Goal: Submit feedback/report problem: Submit feedback/report problem

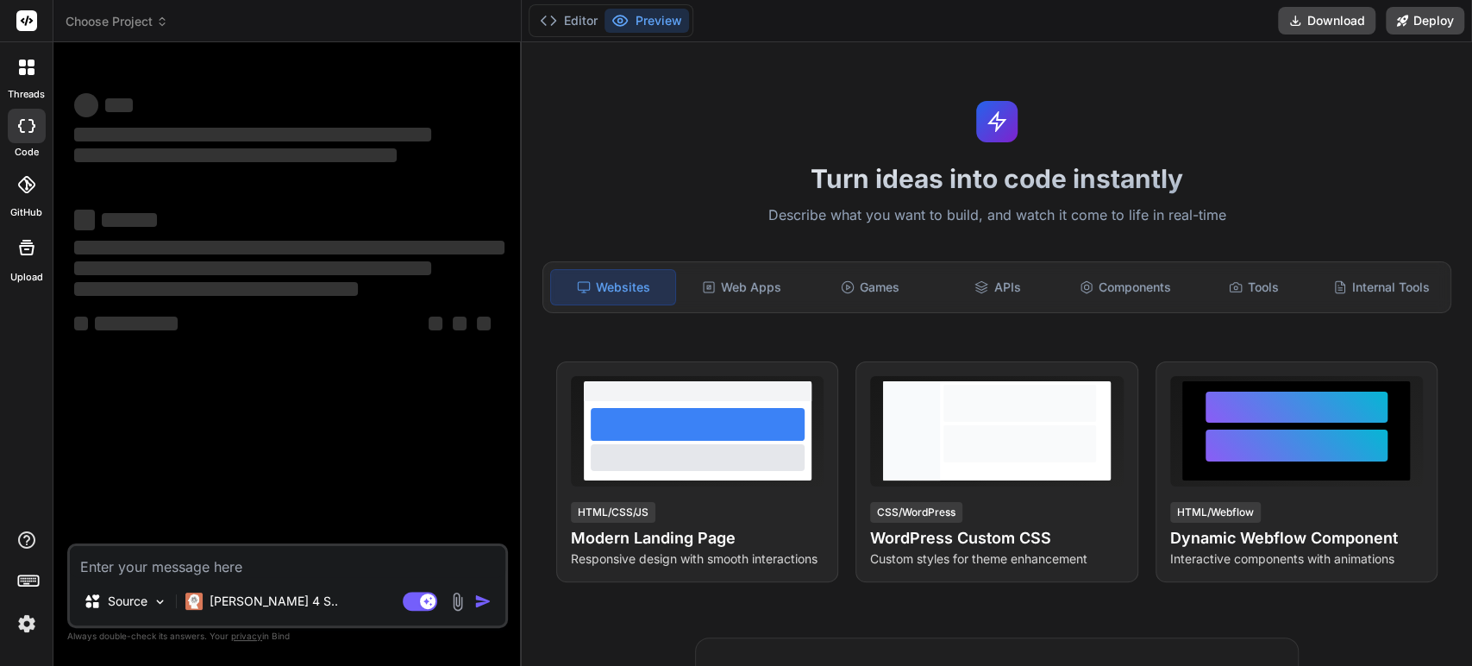
type textarea "x"
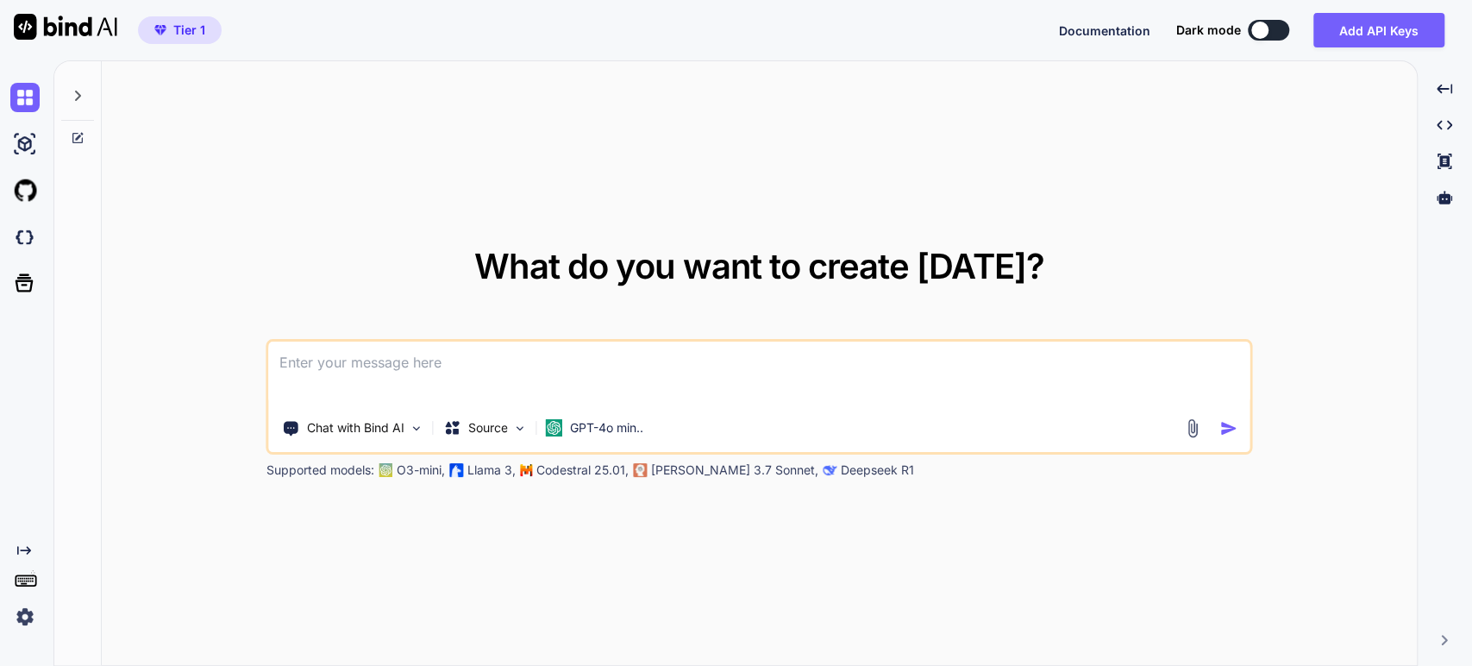
click at [84, 93] on icon at bounding box center [78, 96] width 14 height 14
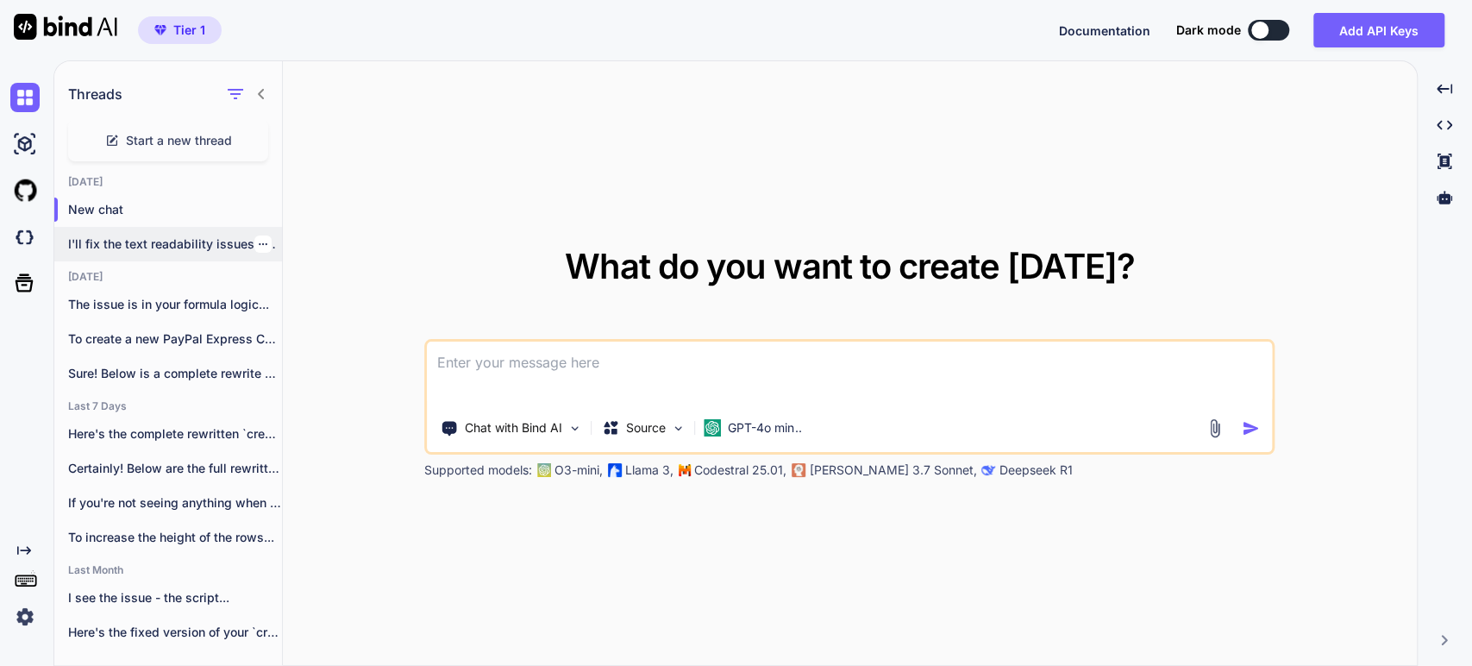
click at [152, 242] on p "I'll fix the text readability issues and..." at bounding box center [175, 243] width 214 height 17
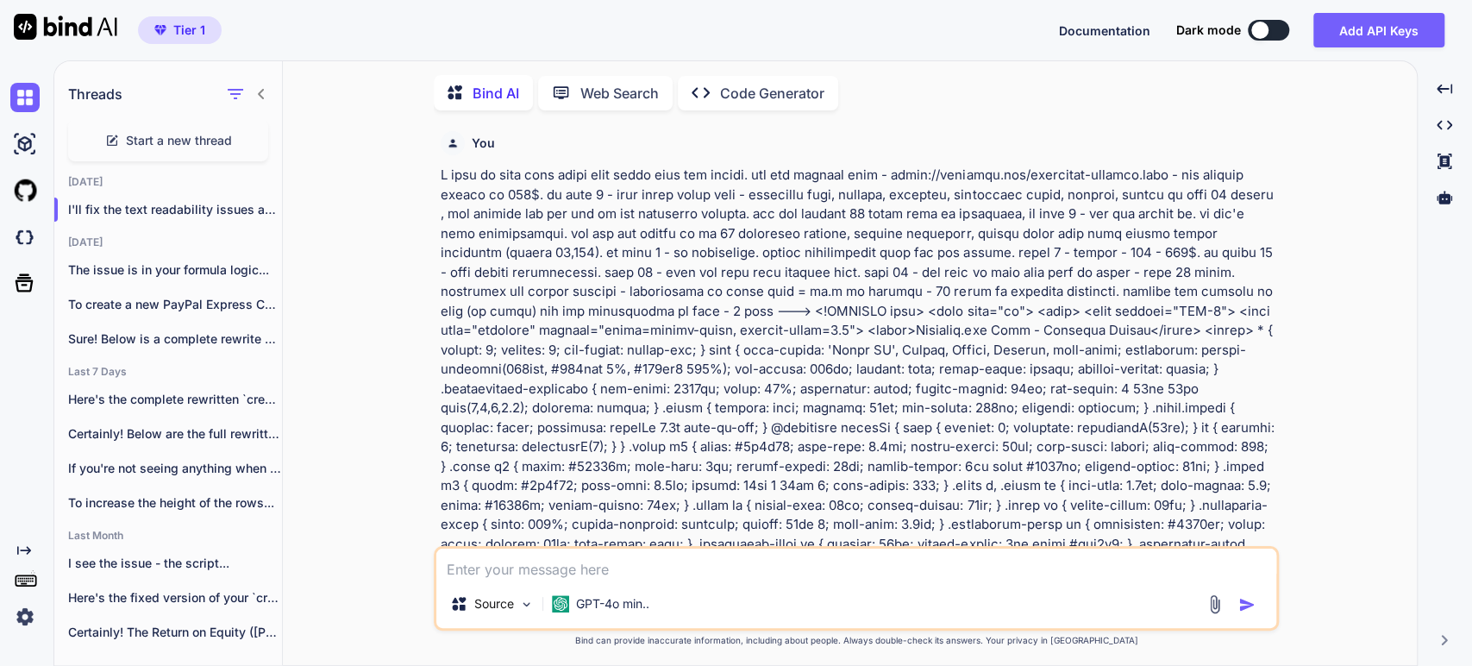
type textarea "x"
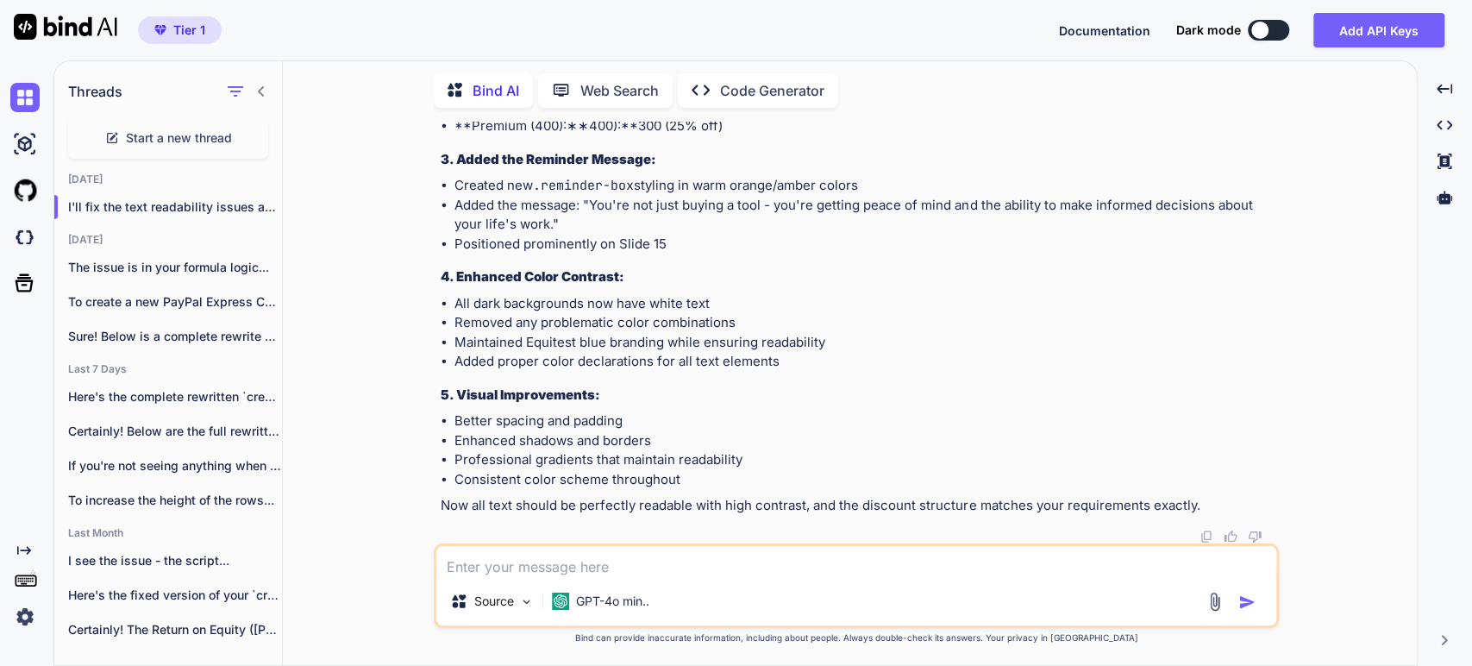
scroll to position [104030, 0]
drag, startPoint x: 680, startPoint y: 301, endPoint x: 731, endPoint y: 700, distance: 402.6
click at [731, 665] on html "Tier 1 Documentation Dark mode Add API Keys Created with Pixso. Created with Pi…" at bounding box center [736, 333] width 1472 height 666
click at [1346, 373] on div "You Bind AI I'll help you update the pitch presentation to align with the actua…" at bounding box center [857, 393] width 1120 height 543
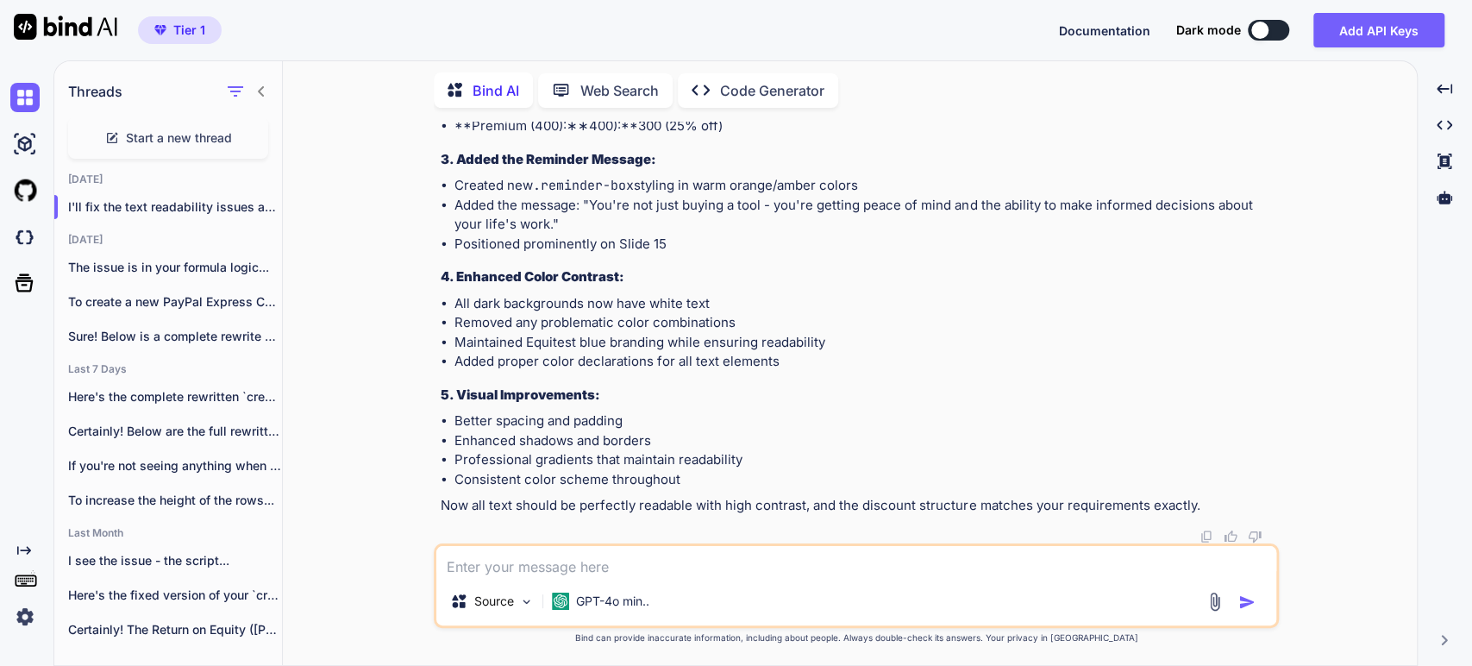
scroll to position [108822, 0]
click at [1333, 298] on div "You Bind AI I'll help you update the pitch presentation to align with the actua…" at bounding box center [857, 393] width 1120 height 543
click at [395, 193] on div "You Bind AI I'll help you update the pitch presentation to align with the actua…" at bounding box center [857, 393] width 1120 height 543
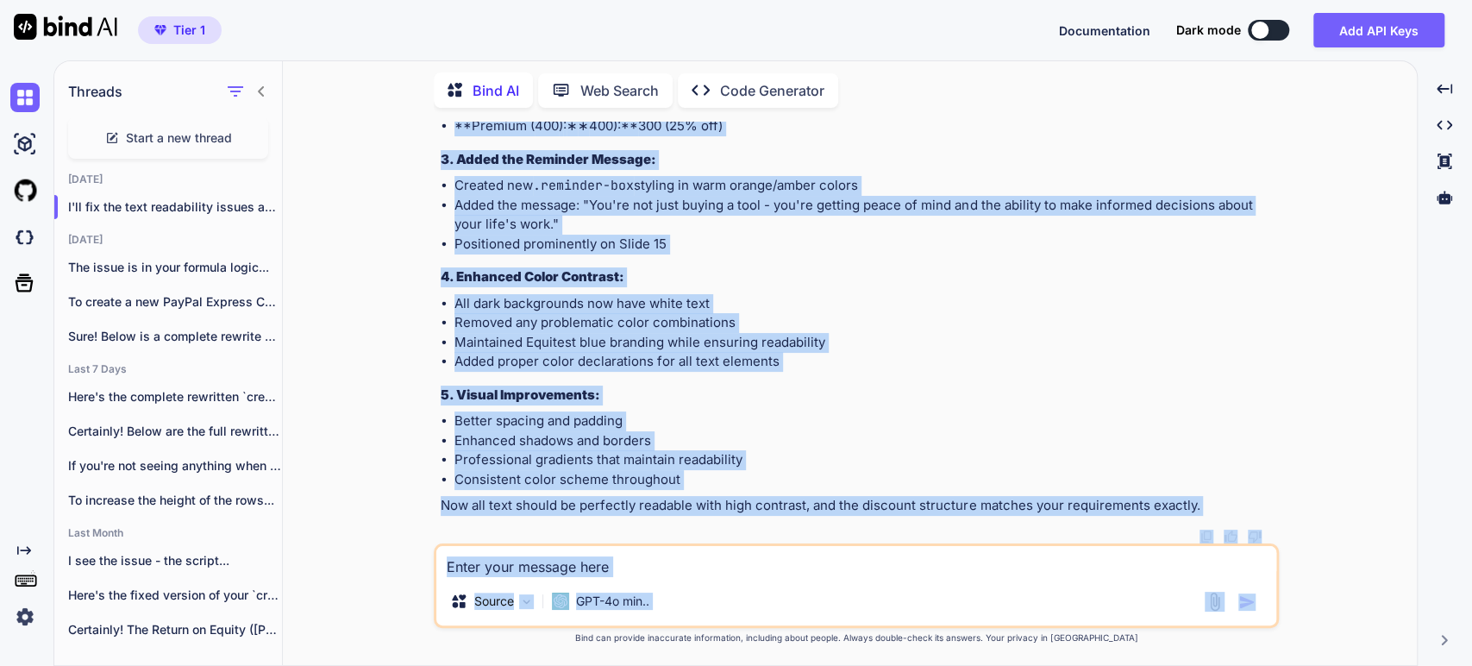
drag, startPoint x: 352, startPoint y: 260, endPoint x: 480, endPoint y: 564, distance: 330.2
click at [403, 665] on html "Tier 1 Documentation Dark mode Add API Keys Created with Pixso. Created with Pi…" at bounding box center [736, 333] width 1472 height 666
click at [527, 571] on textarea at bounding box center [856, 561] width 840 height 31
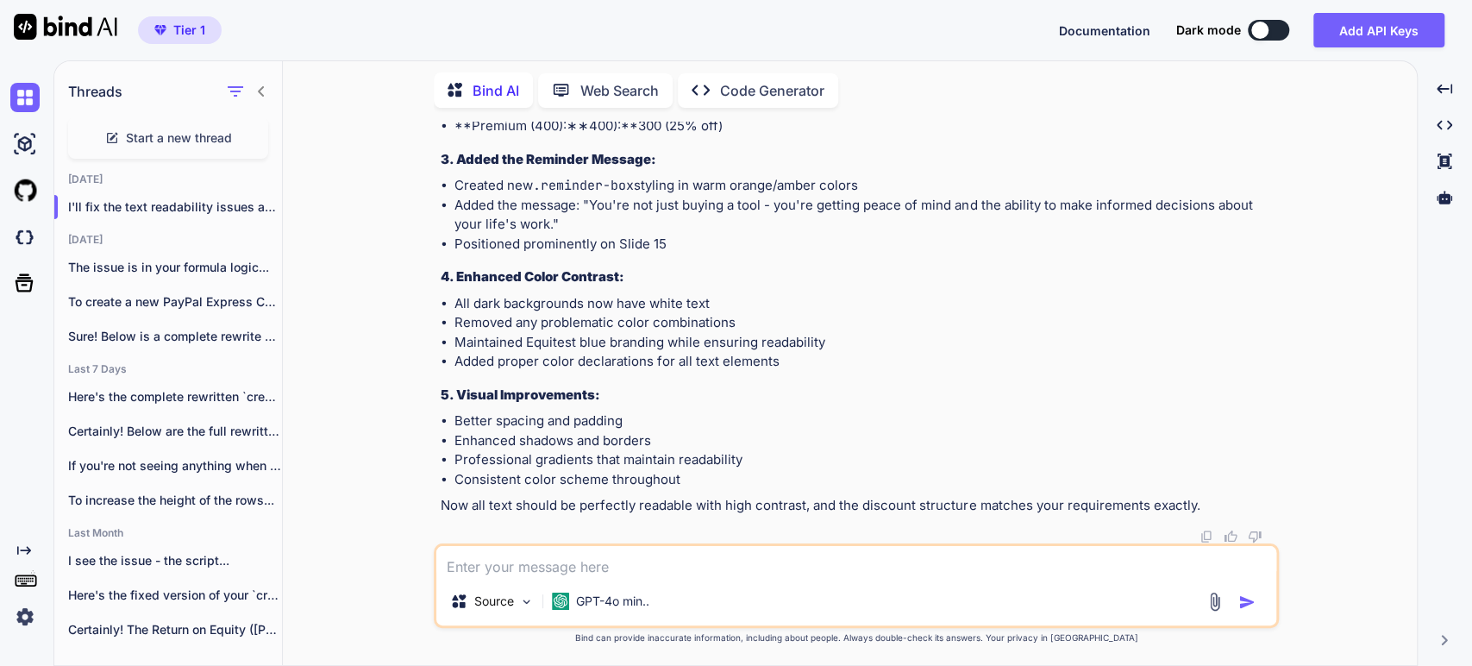
click at [527, 571] on textarea at bounding box center [856, 561] width 840 height 31
type textarea "some slides - the content it out of the slide"
click at [1249, 606] on img "button" at bounding box center [1247, 601] width 17 height 17
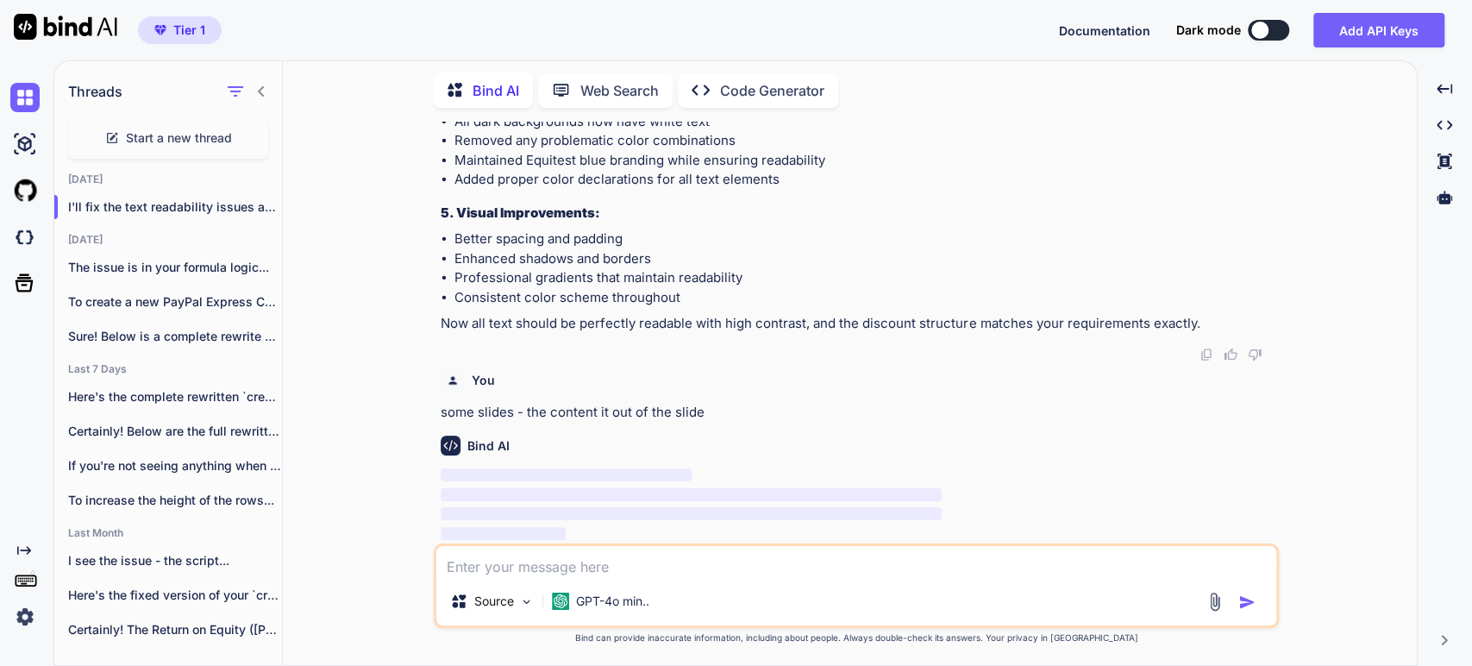
scroll to position [117823, 0]
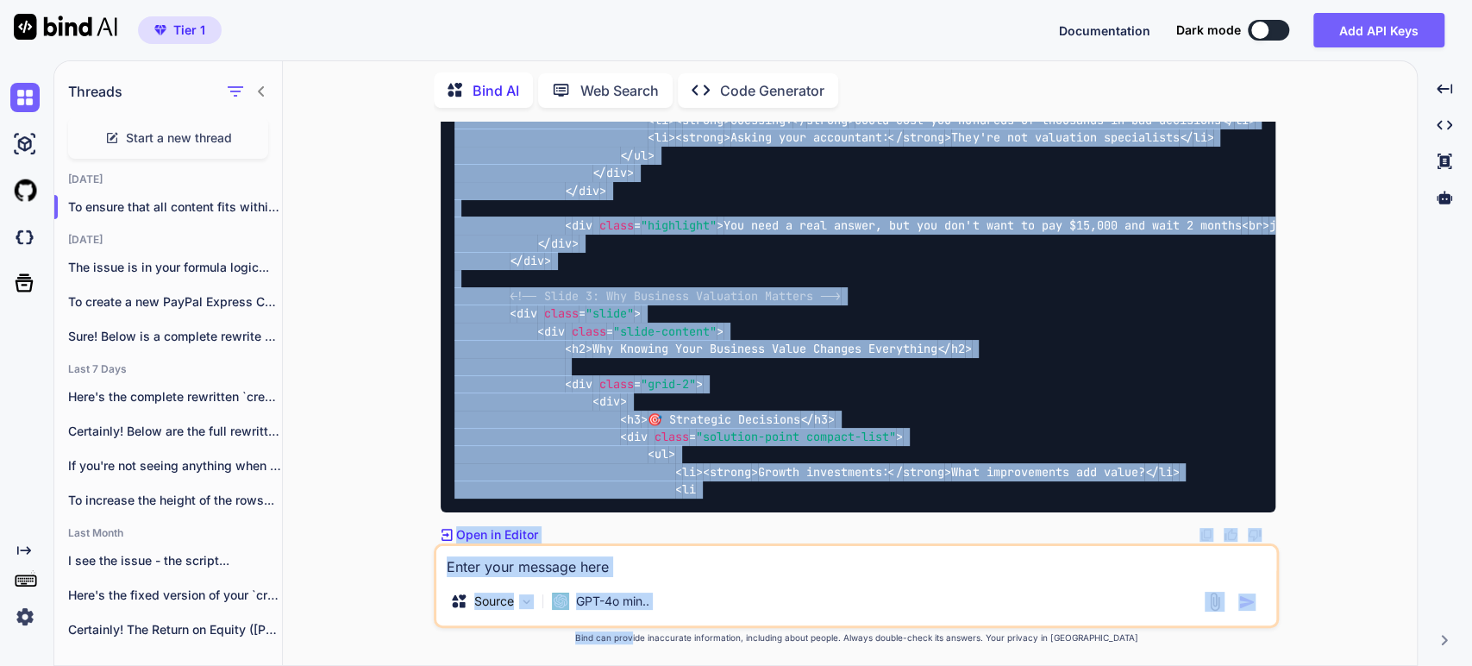
scroll to position [127810, 0]
drag, startPoint x: 670, startPoint y: 362, endPoint x: 629, endPoint y: 593, distance: 234.0
click at [664, 661] on div "You Bind AI I'll help you update the pitch presentation to align with the actua…" at bounding box center [856, 393] width 845 height 543
click at [607, 566] on textarea at bounding box center [856, 561] width 840 height 31
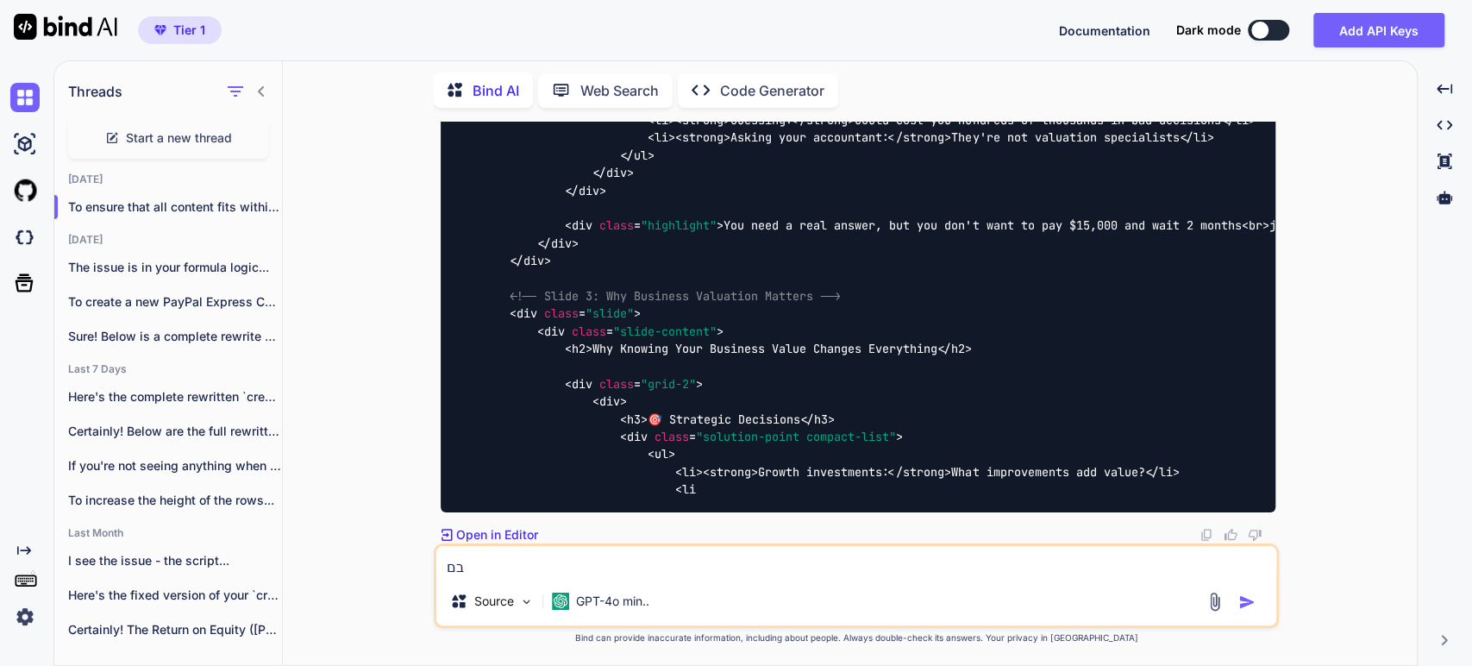
type textarea "ב"
type textarea "continue"
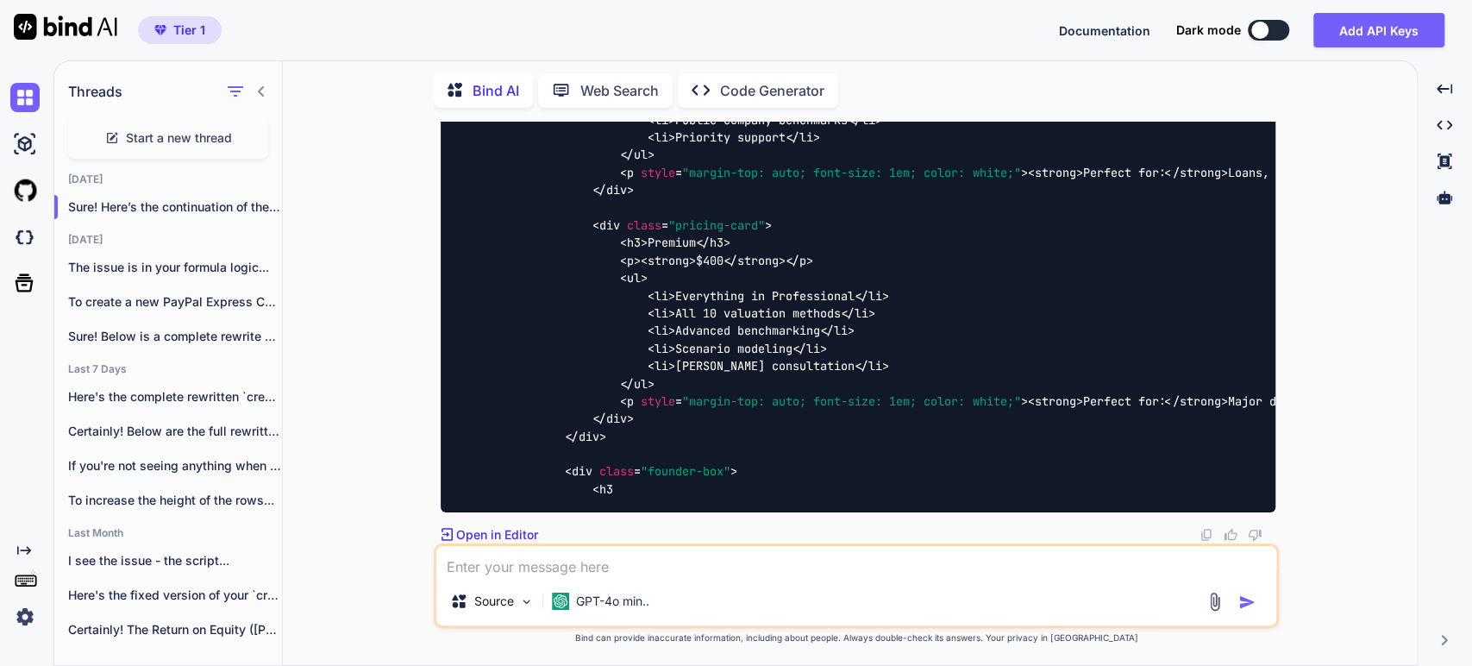
scroll to position [128183, 0]
